Goal: Task Accomplishment & Management: Manage account settings

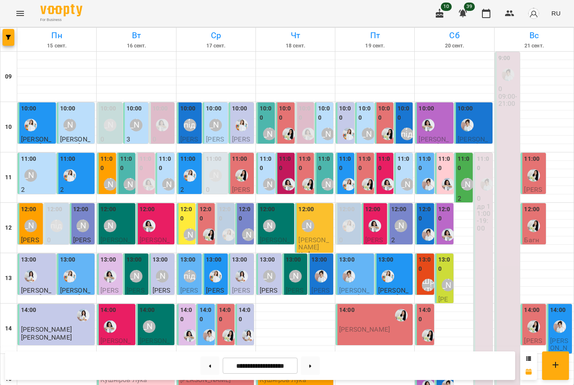
scroll to position [258, 0]
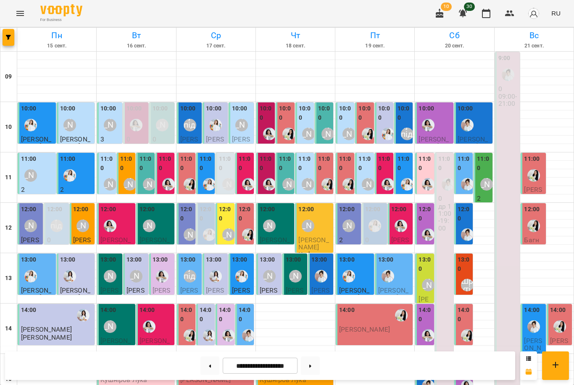
click at [170, 172] on div "11:00" at bounding box center [165, 165] width 13 height 20
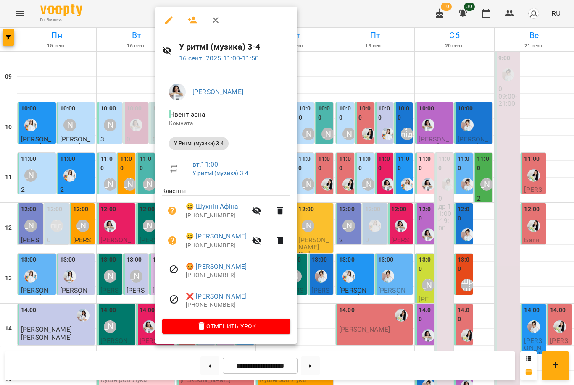
click at [346, 232] on div at bounding box center [287, 192] width 574 height 385
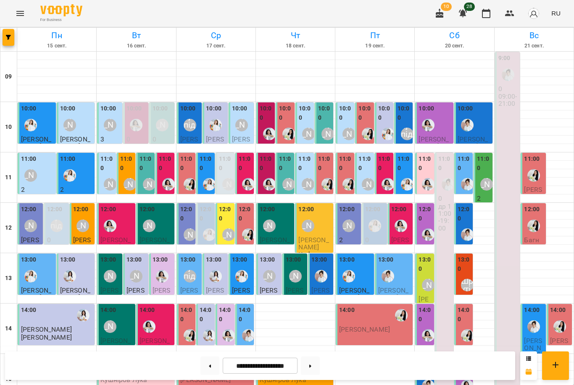
scroll to position [120, 0]
click at [305, 363] on button at bounding box center [310, 366] width 19 height 18
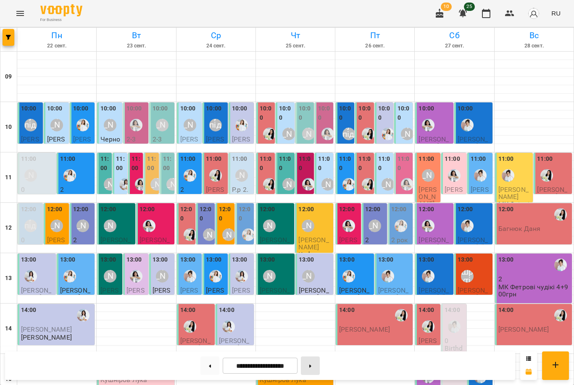
click at [314, 365] on button at bounding box center [310, 366] width 19 height 18
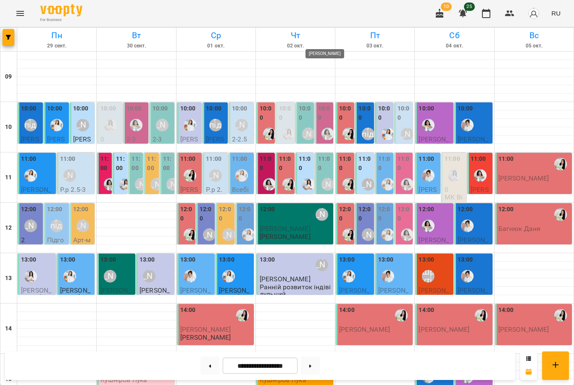
scroll to position [228, 0]
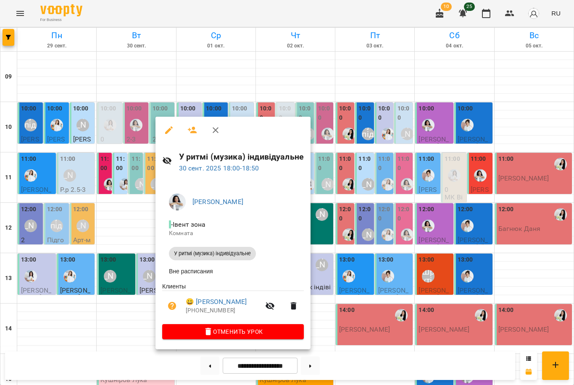
click at [381, 302] on div at bounding box center [287, 192] width 574 height 385
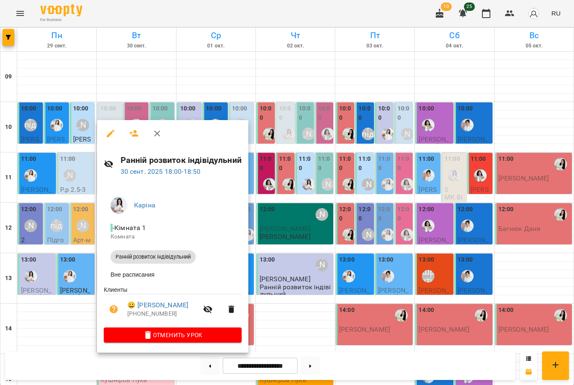
click at [280, 297] on div at bounding box center [287, 192] width 574 height 385
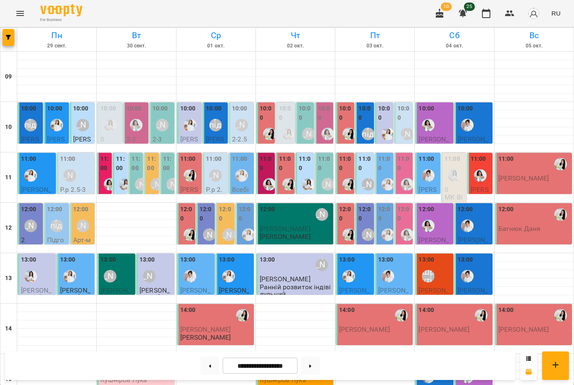
scroll to position [258, 0]
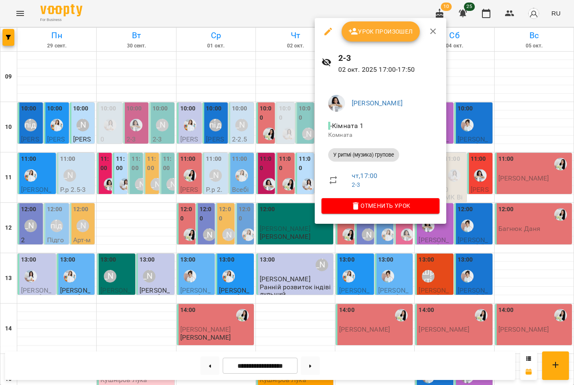
click at [283, 224] on div at bounding box center [287, 192] width 574 height 385
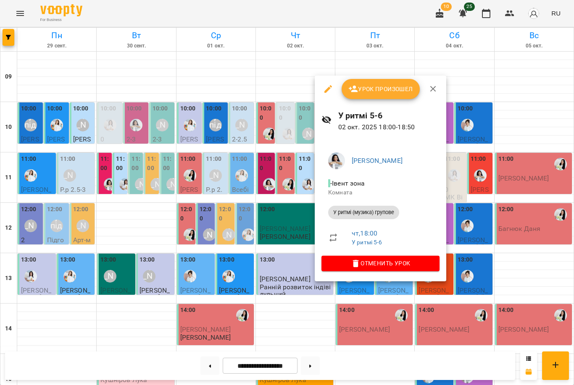
click at [265, 210] on div at bounding box center [287, 192] width 574 height 385
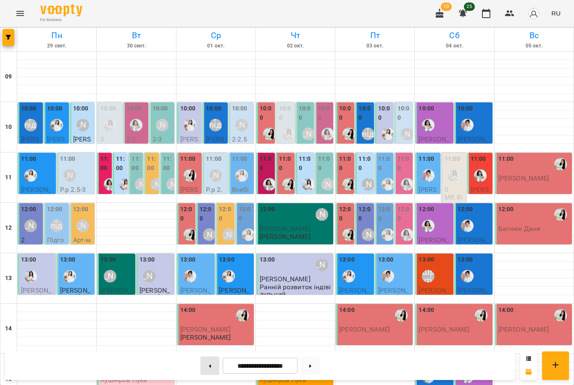
click at [208, 365] on button at bounding box center [209, 366] width 19 height 18
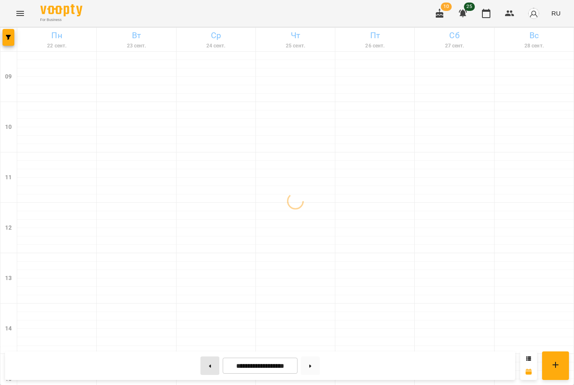
click at [210, 365] on icon at bounding box center [210, 366] width 2 height 3
type input "**********"
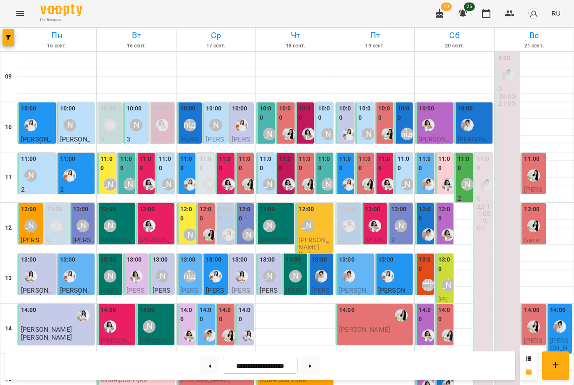
scroll to position [120, 0]
